Goal: Find specific page/section: Find specific page/section

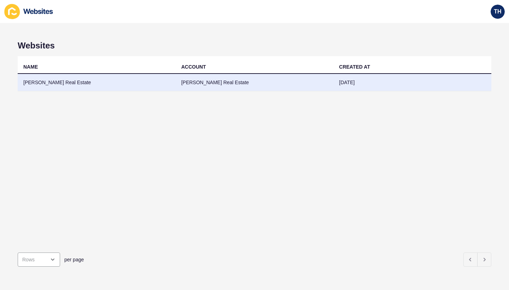
click at [213, 83] on td "[PERSON_NAME] Real Estate" at bounding box center [255, 82] width 158 height 17
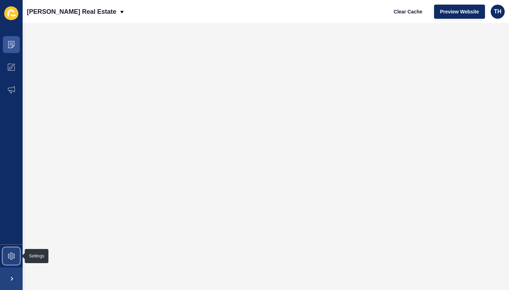
click at [11, 257] on icon at bounding box center [11, 255] width 3 height 3
click at [502, 14] on div "TH" at bounding box center [497, 12] width 14 height 14
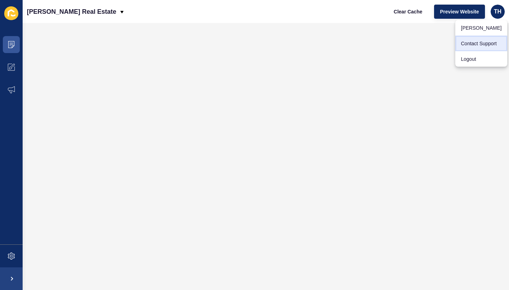
click at [484, 43] on link "Contact Support" at bounding box center [481, 44] width 52 height 16
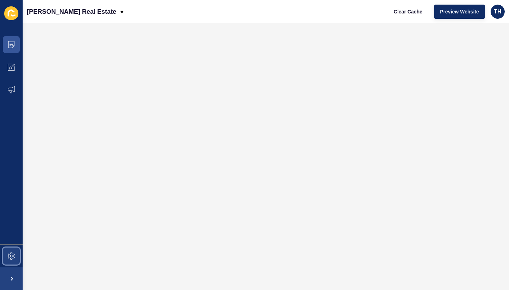
click at [12, 256] on icon at bounding box center [11, 255] width 3 height 3
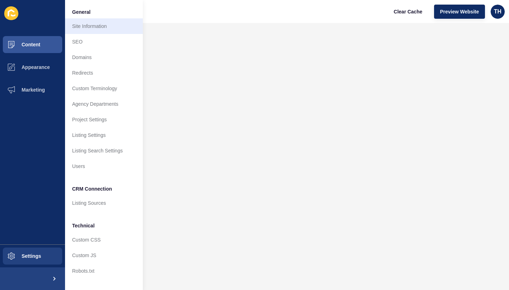
click at [95, 20] on link "Site Information" at bounding box center [104, 26] width 78 height 16
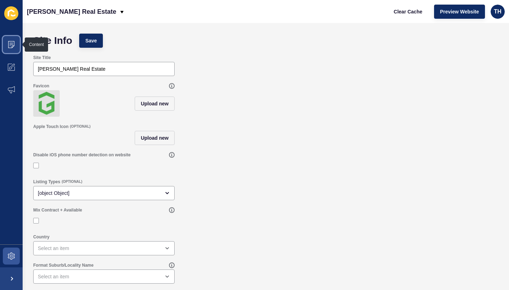
click at [17, 45] on span at bounding box center [11, 44] width 23 height 23
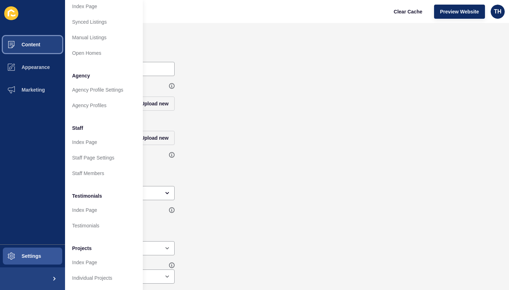
scroll to position [124, 0]
click at [47, 66] on span "Appearance" at bounding box center [24, 67] width 51 height 6
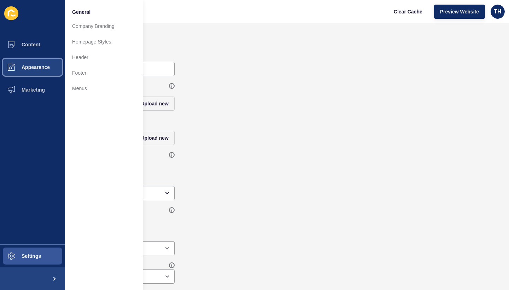
scroll to position [0, 0]
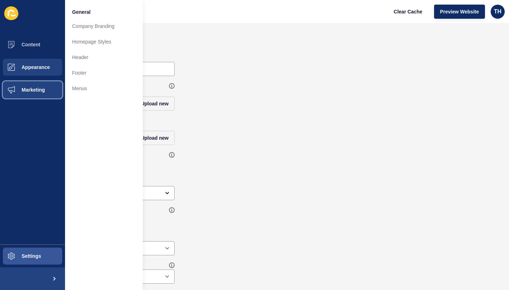
click at [37, 84] on button "Marketing" at bounding box center [32, 89] width 65 height 23
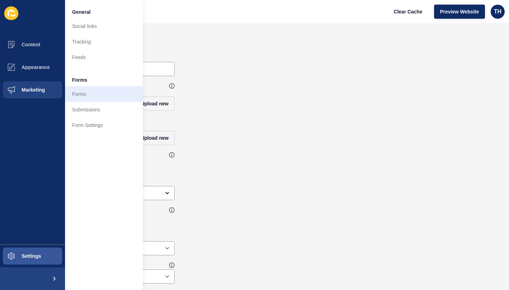
click at [77, 98] on link "Forms" at bounding box center [104, 94] width 78 height 16
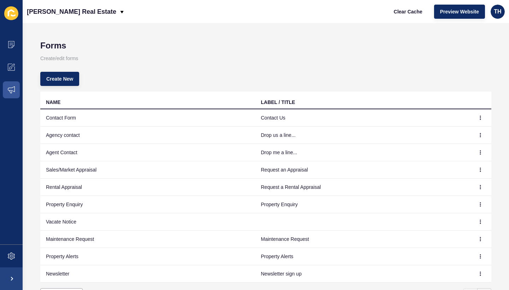
click at [12, 14] on icon at bounding box center [11, 13] width 14 height 14
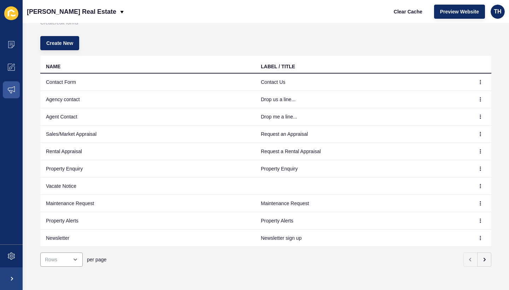
scroll to position [36, 0]
